Goal: Navigation & Orientation: Go to known website

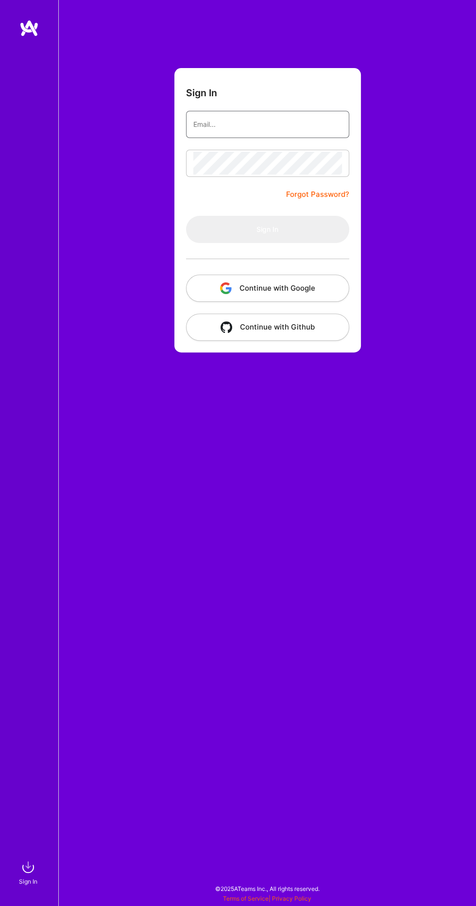
click at [258, 121] on input "email" at bounding box center [268, 124] width 149 height 23
type input "[EMAIL_ADDRESS][DOMAIN_NAME]"
click at [186, 216] on button "Sign In" at bounding box center [267, 229] width 163 height 27
